Goal: Find specific page/section: Find specific page/section

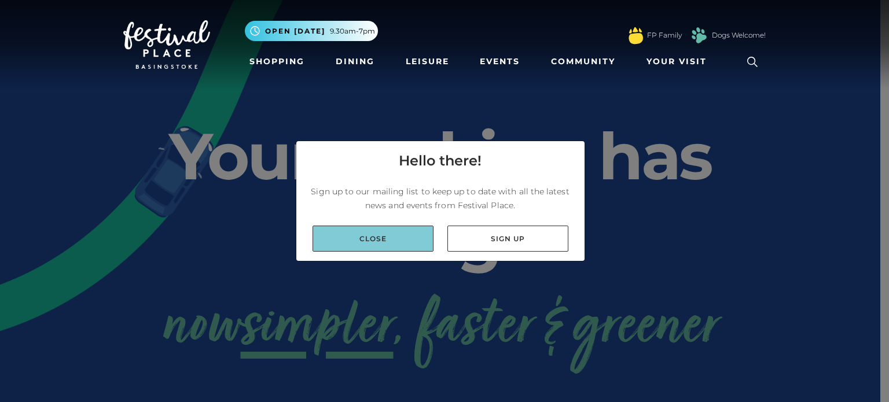
click at [389, 243] on link "Close" at bounding box center [373, 239] width 121 height 26
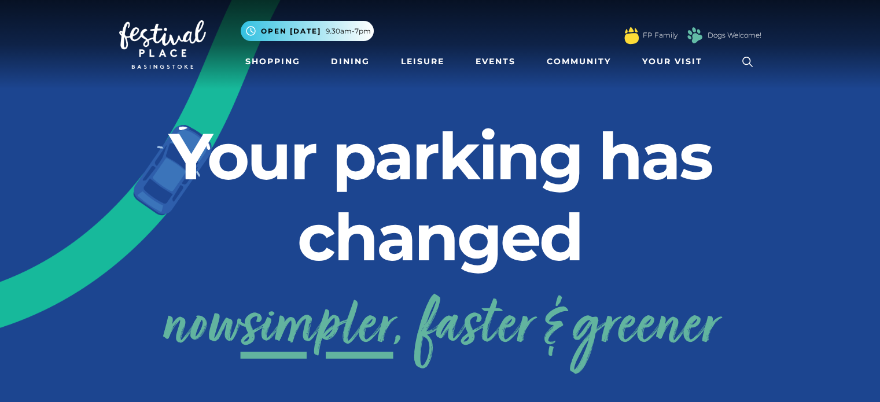
click at [747, 62] on icon at bounding box center [747, 61] width 17 height 17
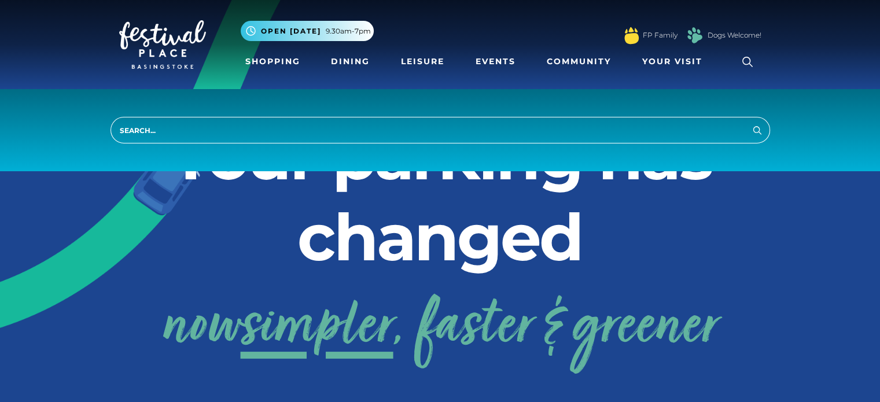
click at [352, 133] on input "search" at bounding box center [441, 130] width 660 height 27
type input "popeyes"
click at [751, 123] on button "Search" at bounding box center [758, 130] width 14 height 14
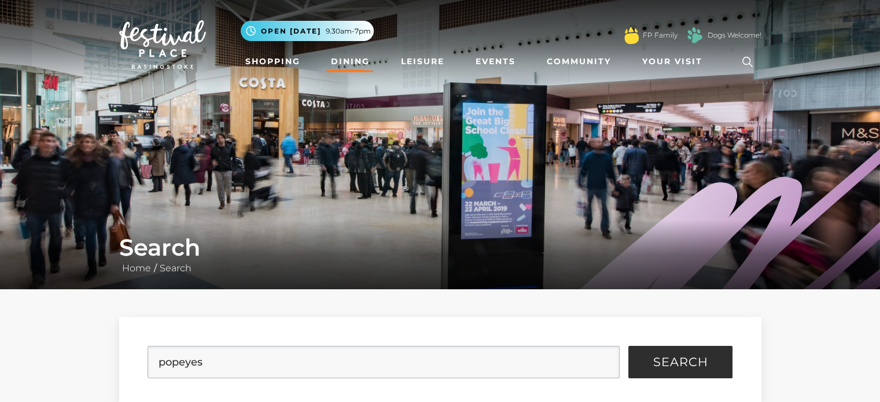
click at [357, 56] on link "Dining" at bounding box center [350, 61] width 48 height 21
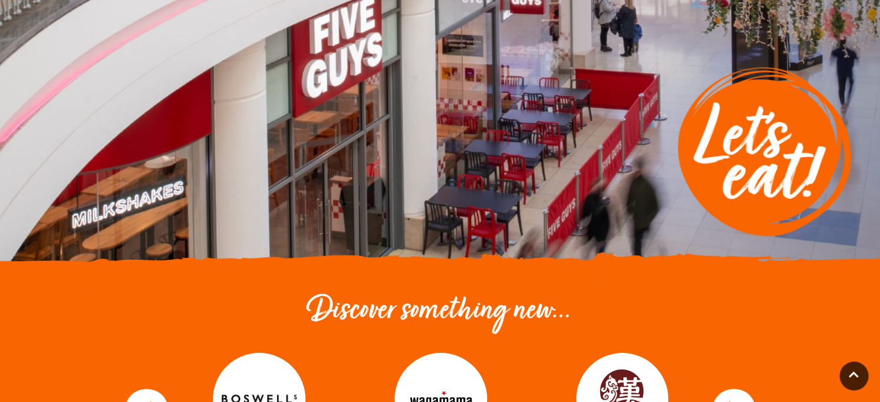
scroll to position [232, 0]
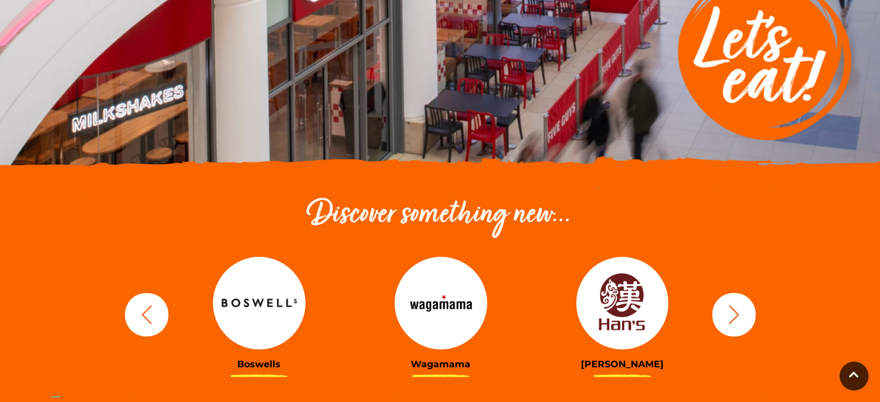
click at [127, 314] on button "button" at bounding box center [146, 314] width 43 height 43
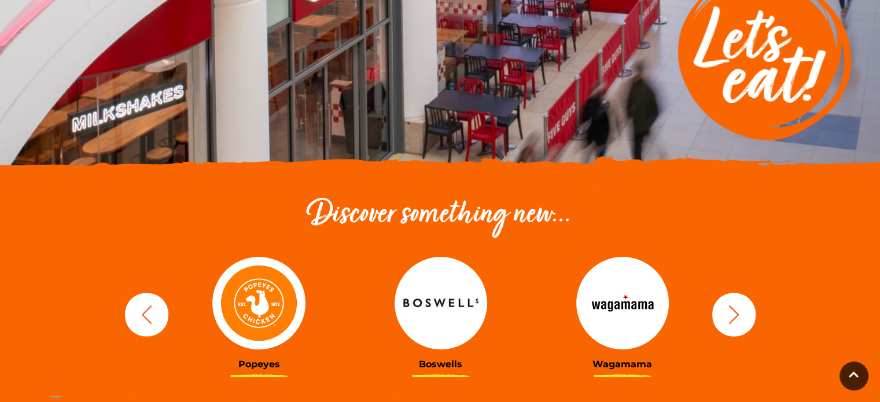
click at [258, 309] on img at bounding box center [258, 303] width 93 height 93
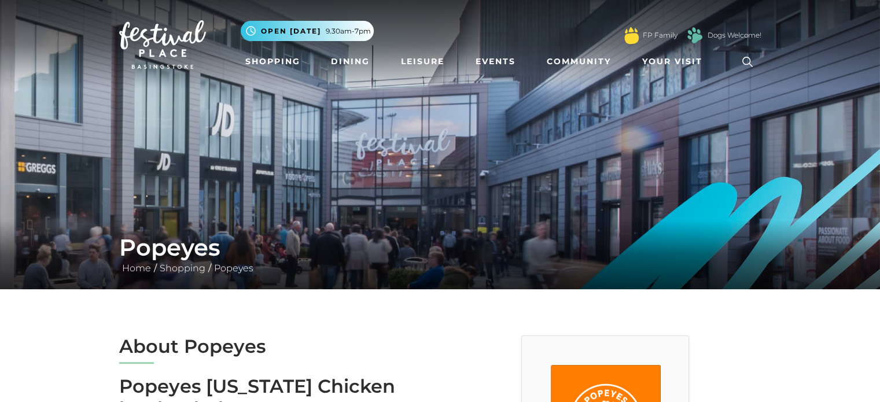
drag, startPoint x: 390, startPoint y: 152, endPoint x: 388, endPoint y: 96, distance: 56.8
click at [388, 96] on img at bounding box center [440, 144] width 880 height 289
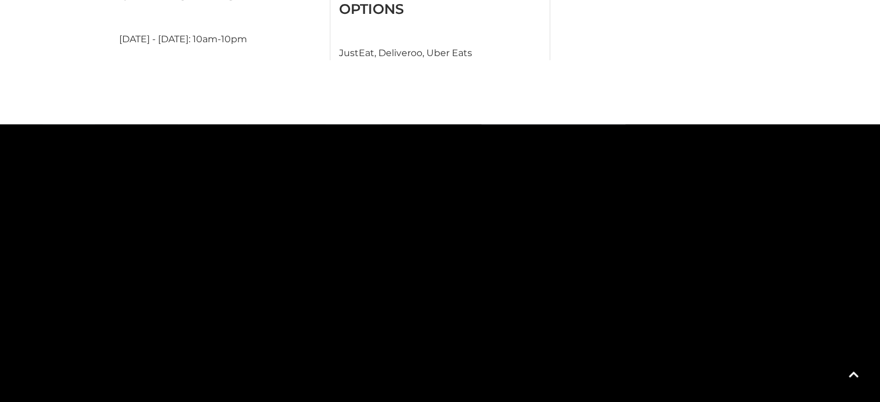
scroll to position [695, 0]
